Goal: Task Accomplishment & Management: Use online tool/utility

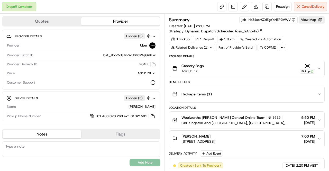
click at [293, 52] on div "Summary job_hbZ4scrKZdEgY4riEP2VWV View Map Created: [DATE] 2:20 PM Strategy: D…" at bounding box center [247, 168] width 156 height 305
click at [266, 6] on link at bounding box center [267, 6] width 9 height 9
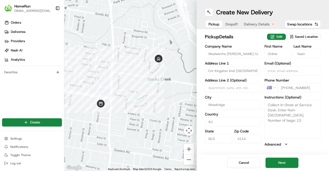
click at [256, 24] on span "Delivery Details" at bounding box center [257, 24] width 26 height 5
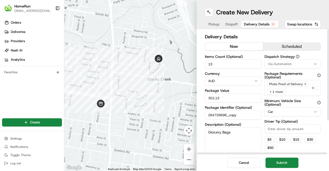
click at [233, 49] on button "now" at bounding box center [234, 47] width 58 height 8
click at [261, 36] on h2 "Delivery Details" at bounding box center [263, 36] width 116 height 7
click at [263, 88] on div "Items Count (Optional) 13 Currency AUD Package Value 301.13 Package Identifier …" at bounding box center [263, 105] width 116 height 101
click at [287, 160] on button "Submit" at bounding box center [282, 163] width 33 height 10
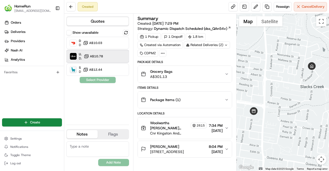
click at [104, 59] on div "Uber Dropoff ETA 39 minutes A$10.78" at bounding box center [97, 56] width 63 height 12
click at [101, 80] on button "Assign Provider" at bounding box center [98, 80] width 37 height 6
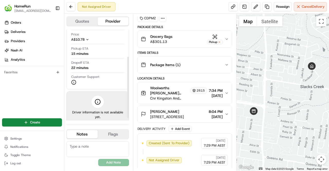
scroll to position [40, 0]
